Goal: Task Accomplishment & Management: Use online tool/utility

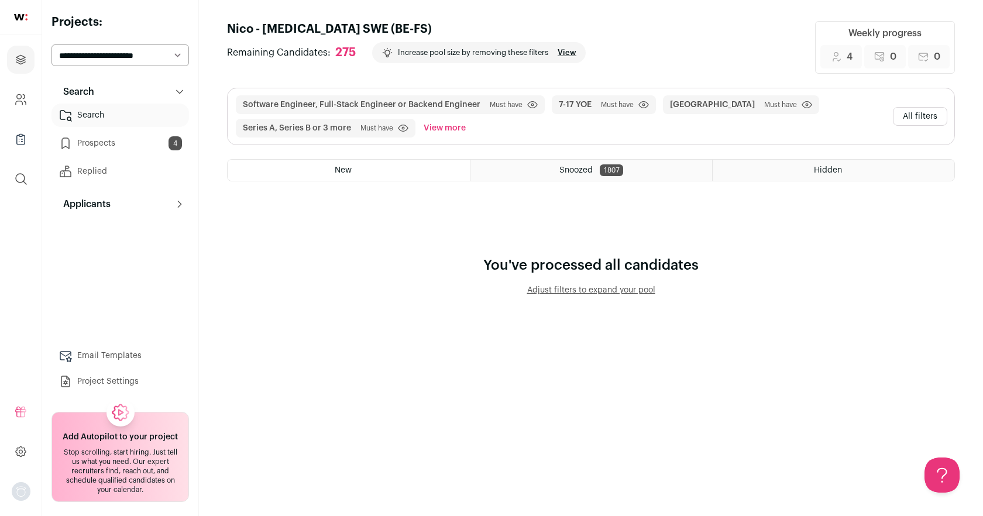
click at [911, 118] on button "All filters" at bounding box center [920, 116] width 54 height 19
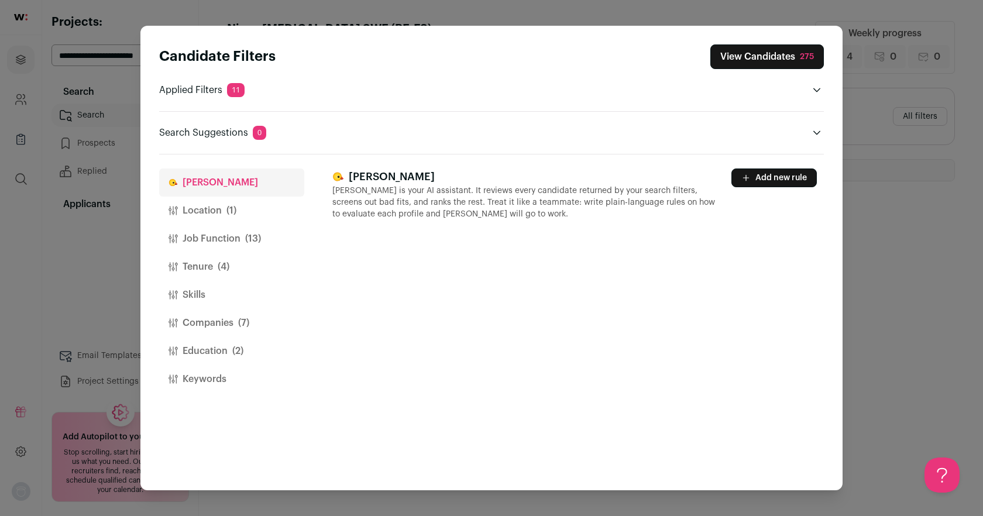
click at [227, 238] on button "Job Function (13)" at bounding box center [231, 239] width 145 height 28
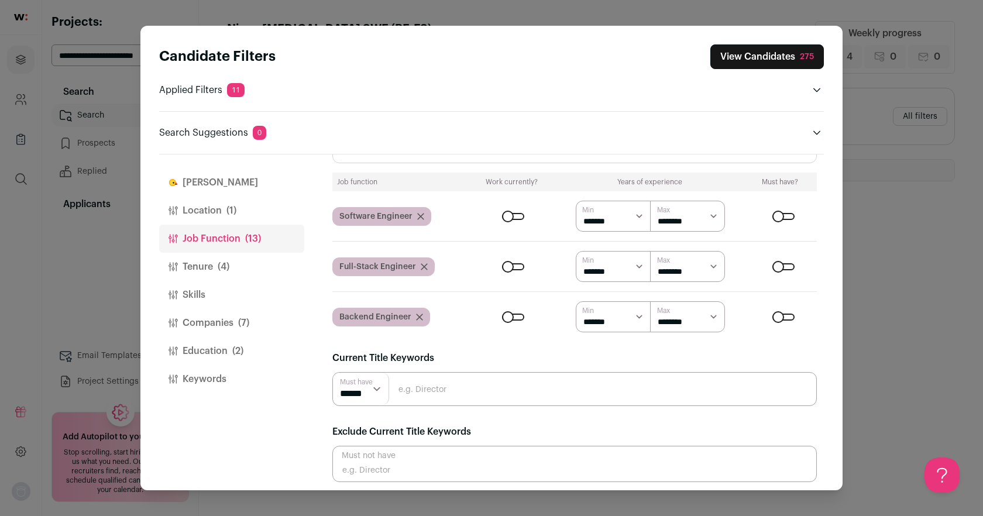
scroll to position [109, 0]
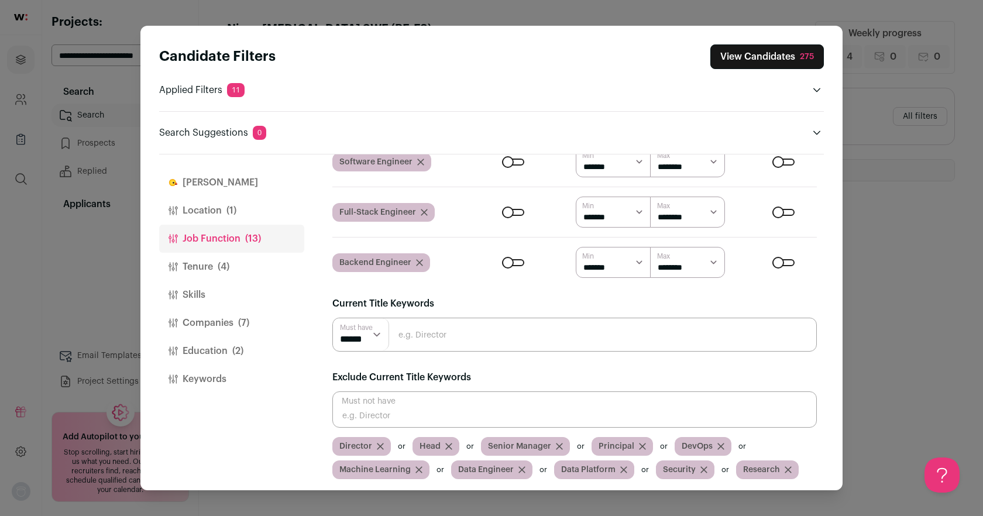
click at [190, 267] on button "Tenure (4)" at bounding box center [231, 267] width 145 height 28
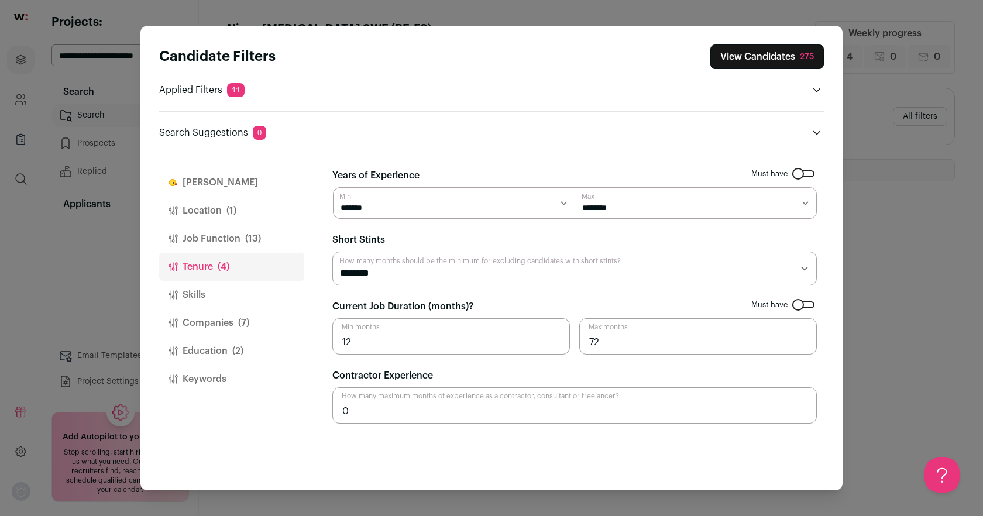
scroll to position [0, 0]
click at [188, 292] on button "Skills" at bounding box center [231, 295] width 145 height 28
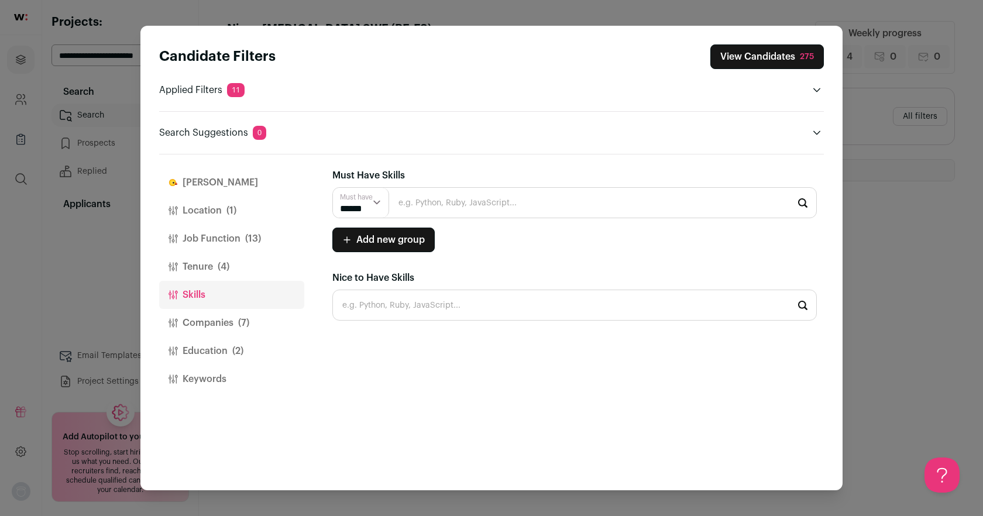
click at [200, 318] on button "Companies (7)" at bounding box center [231, 323] width 145 height 28
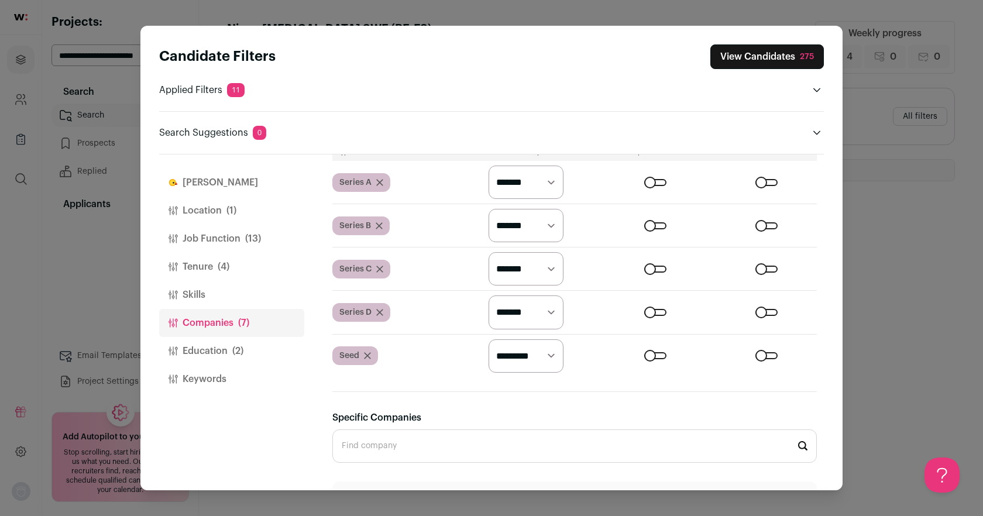
scroll to position [506, 0]
click at [513, 350] on select "********* ******* ******" at bounding box center [526, 355] width 75 height 33
select select "*******"
click at [489, 339] on select "********* ******* ******" at bounding box center [526, 355] width 75 height 33
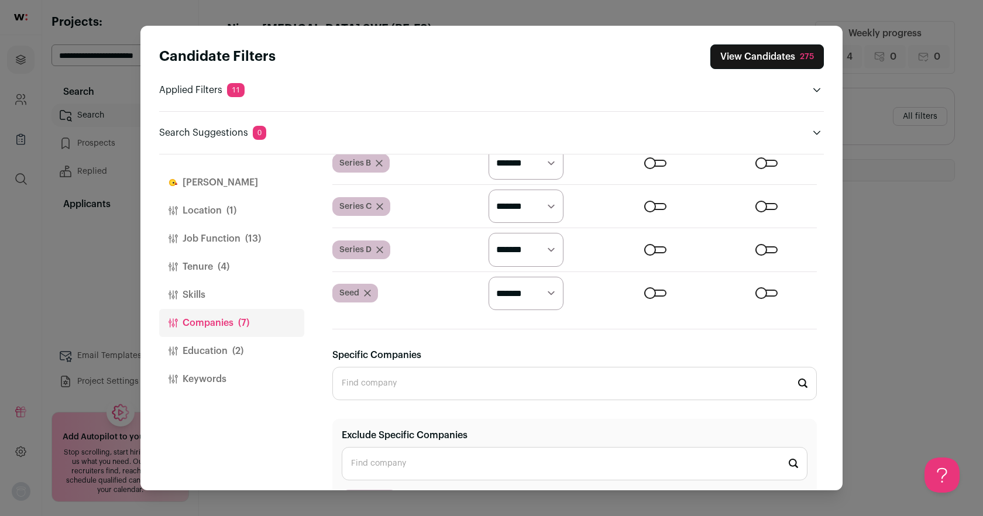
scroll to position [603, 0]
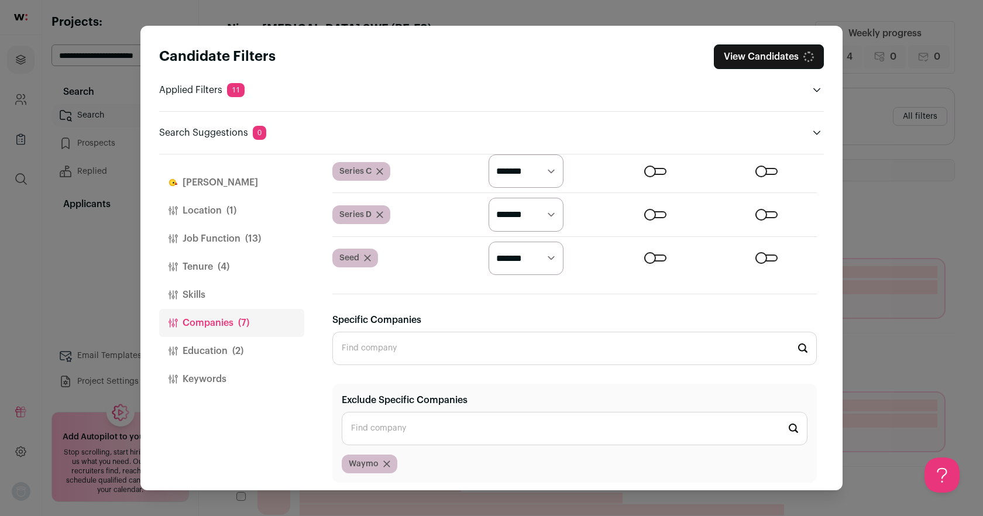
click at [206, 349] on button "Education (2)" at bounding box center [231, 351] width 145 height 28
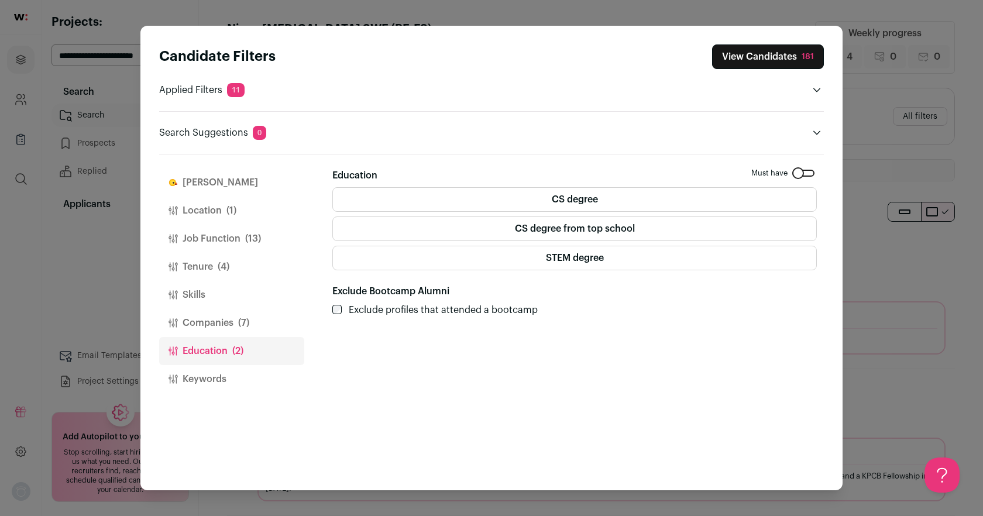
scroll to position [0, 0]
click at [433, 230] on label "CS degree from top school" at bounding box center [574, 229] width 485 height 25
click at [748, 56] on button "View Candidates 181" at bounding box center [768, 56] width 112 height 25
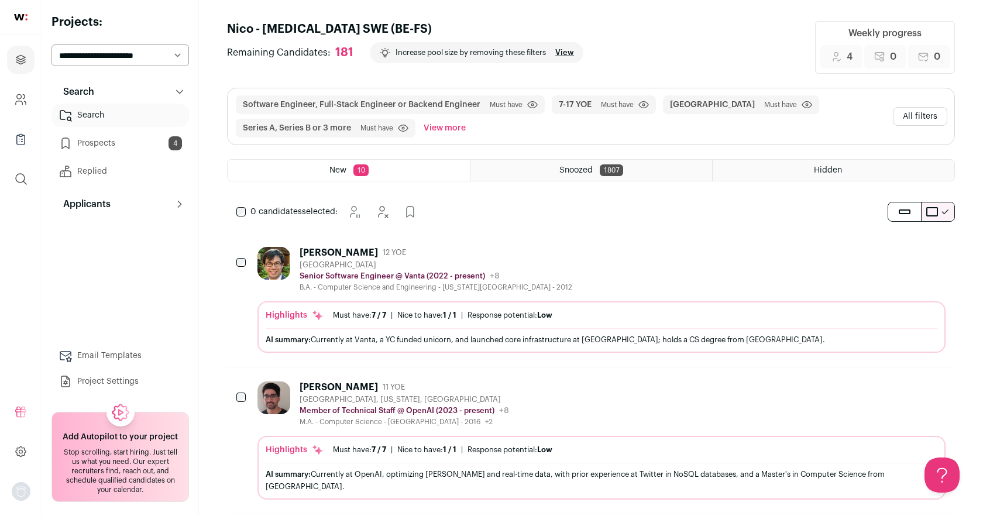
click at [275, 270] on img at bounding box center [274, 263] width 33 height 33
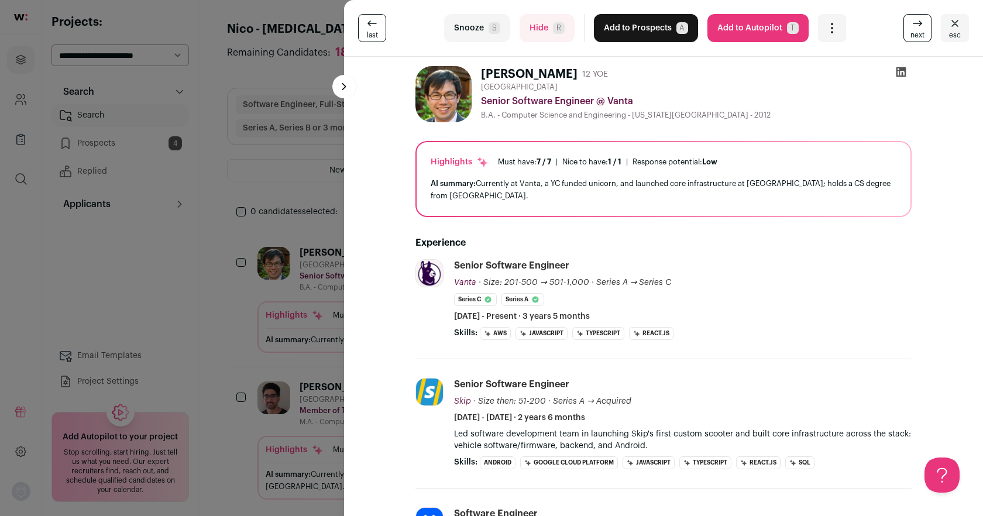
click at [900, 67] on icon at bounding box center [902, 72] width 10 height 10
click at [555, 40] on button "Hide R" at bounding box center [547, 28] width 55 height 28
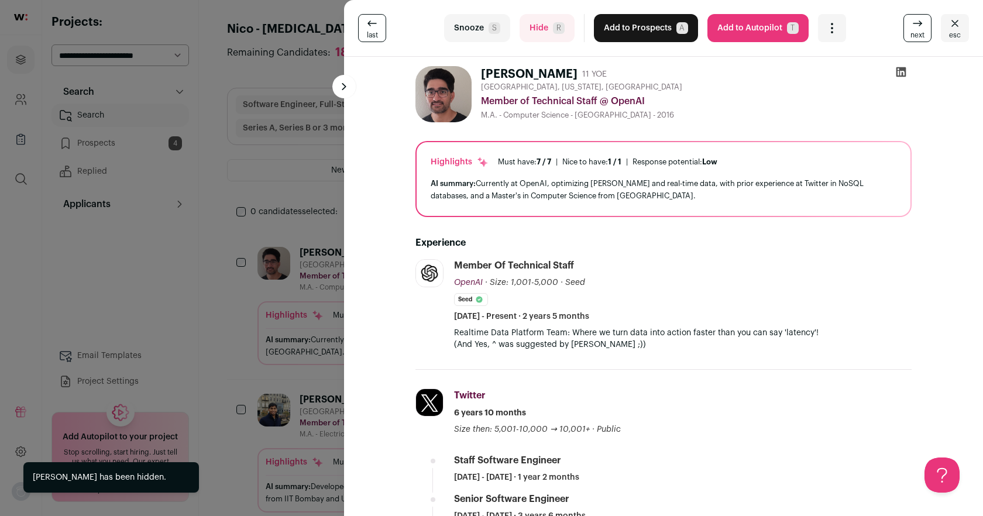
click at [553, 33] on button "Hide R" at bounding box center [547, 28] width 55 height 28
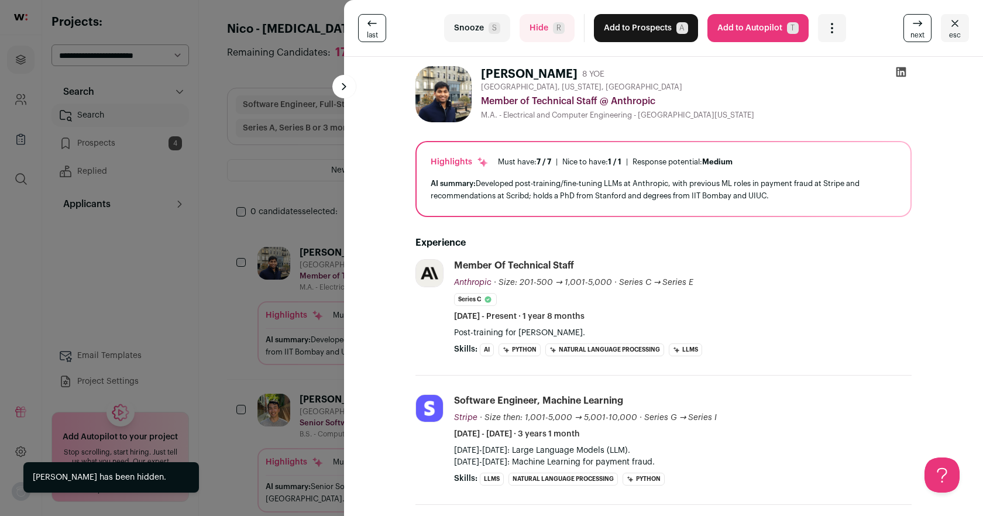
click at [553, 33] on button "Hide R" at bounding box center [547, 28] width 55 height 28
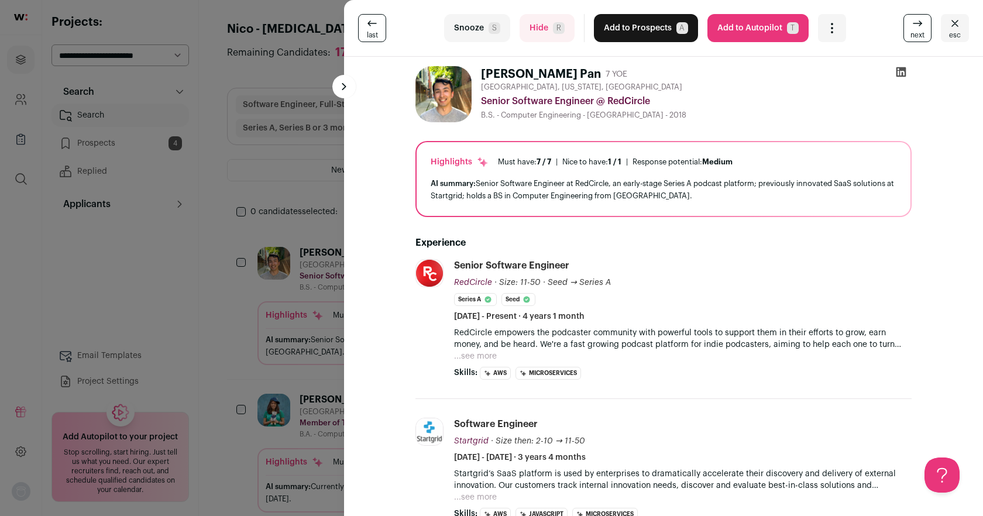
click at [467, 29] on button "Snooze S" at bounding box center [477, 28] width 66 height 28
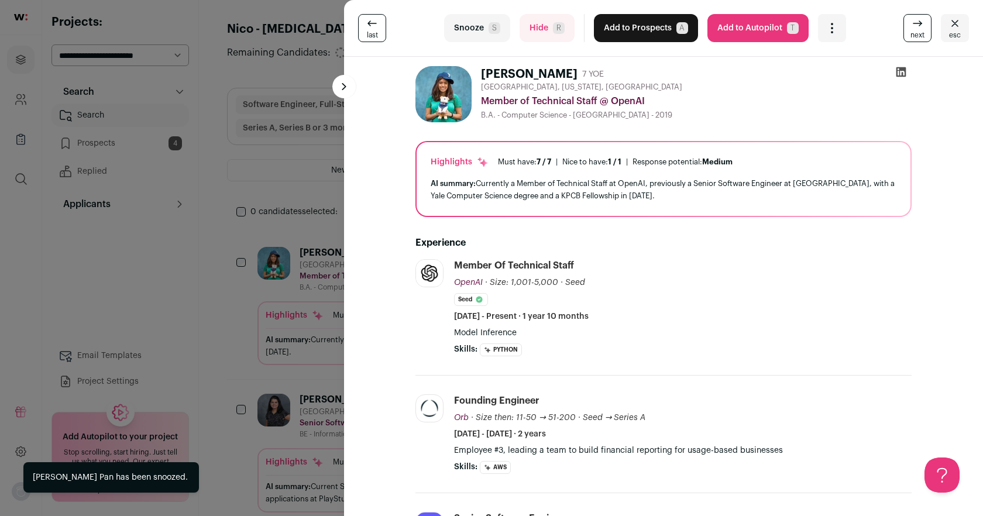
click at [527, 35] on button "Hide R" at bounding box center [547, 28] width 55 height 28
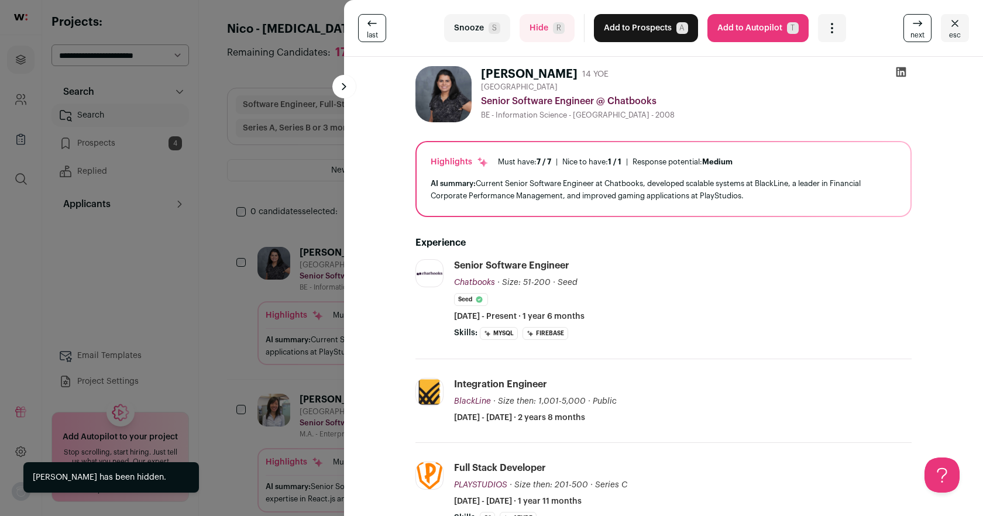
click at [461, 29] on button "Snooze S" at bounding box center [477, 28] width 66 height 28
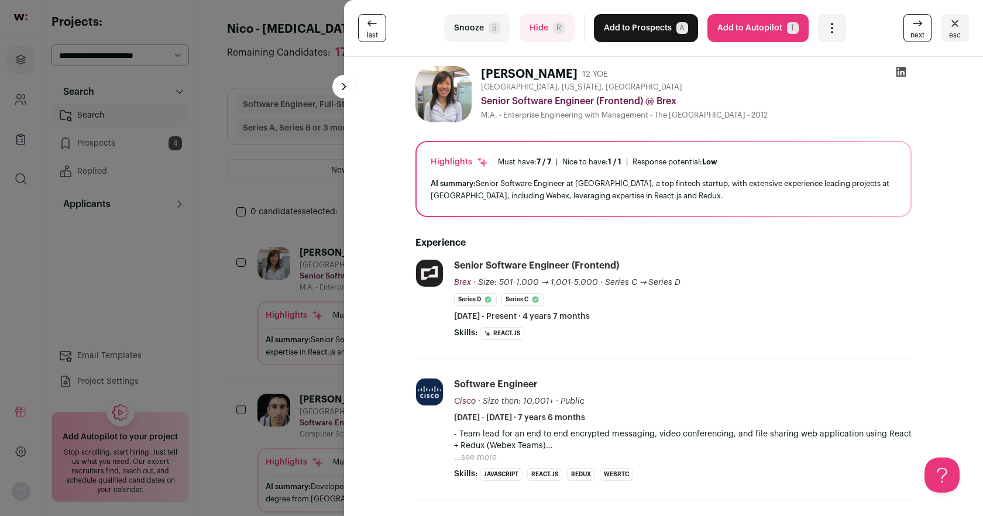
click at [900, 71] on icon at bounding box center [902, 72] width 12 height 12
click at [478, 33] on button "Snooze S" at bounding box center [477, 28] width 66 height 28
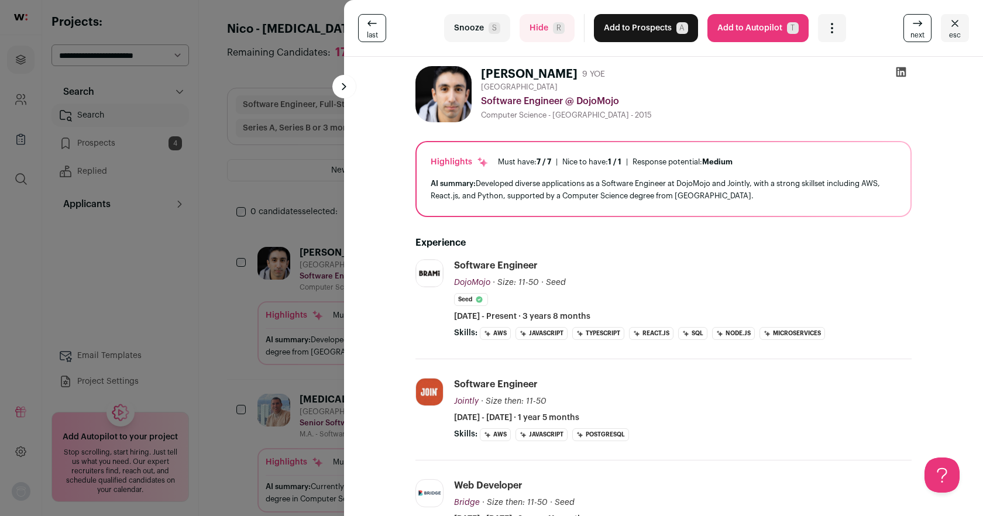
click at [904, 73] on icon at bounding box center [902, 72] width 12 height 12
click at [465, 29] on button "Snooze S" at bounding box center [477, 28] width 66 height 28
